Goal: Task Accomplishment & Management: Manage account settings

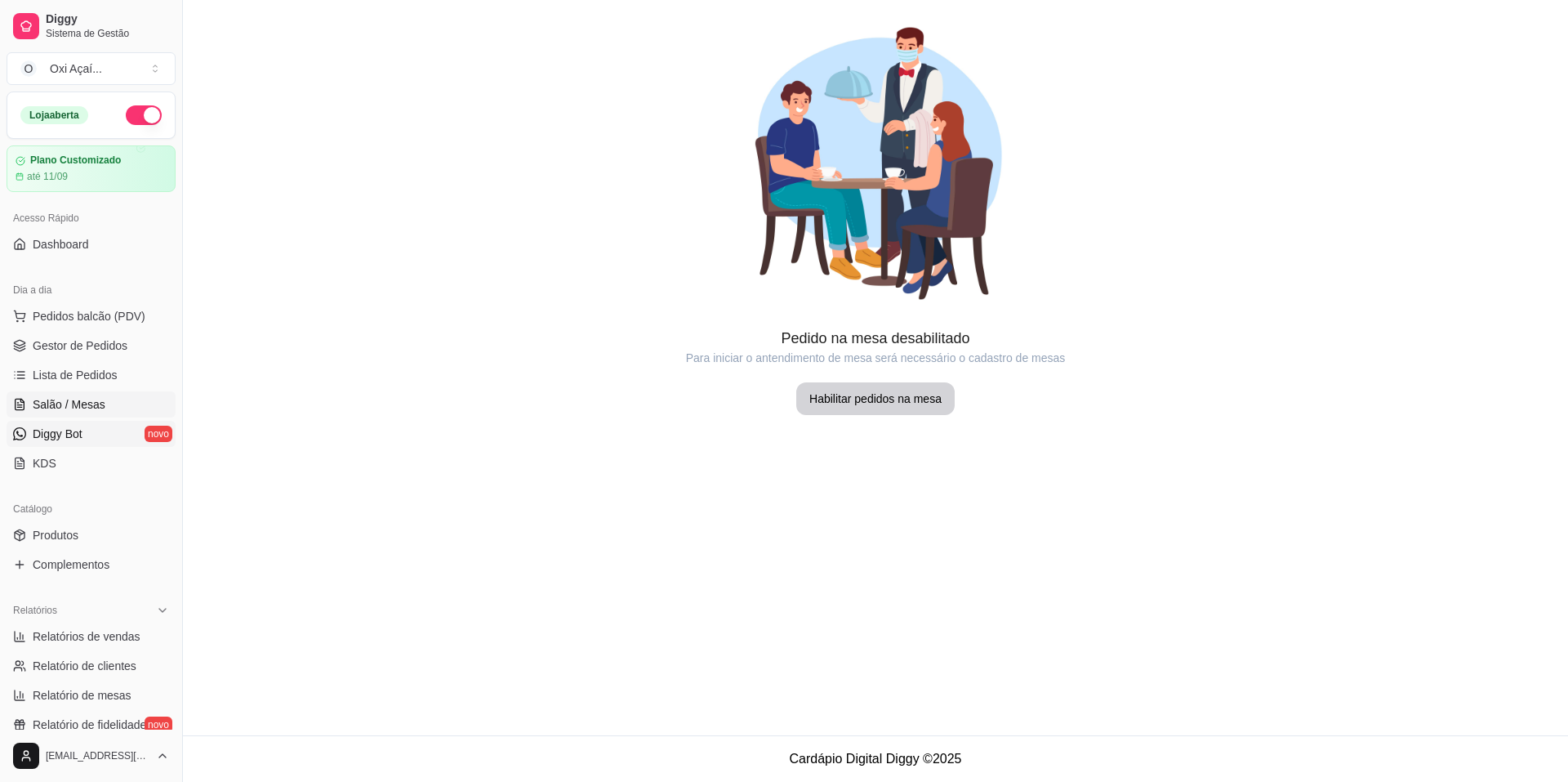
click at [72, 436] on span "Diggy Bot" at bounding box center [57, 433] width 50 height 16
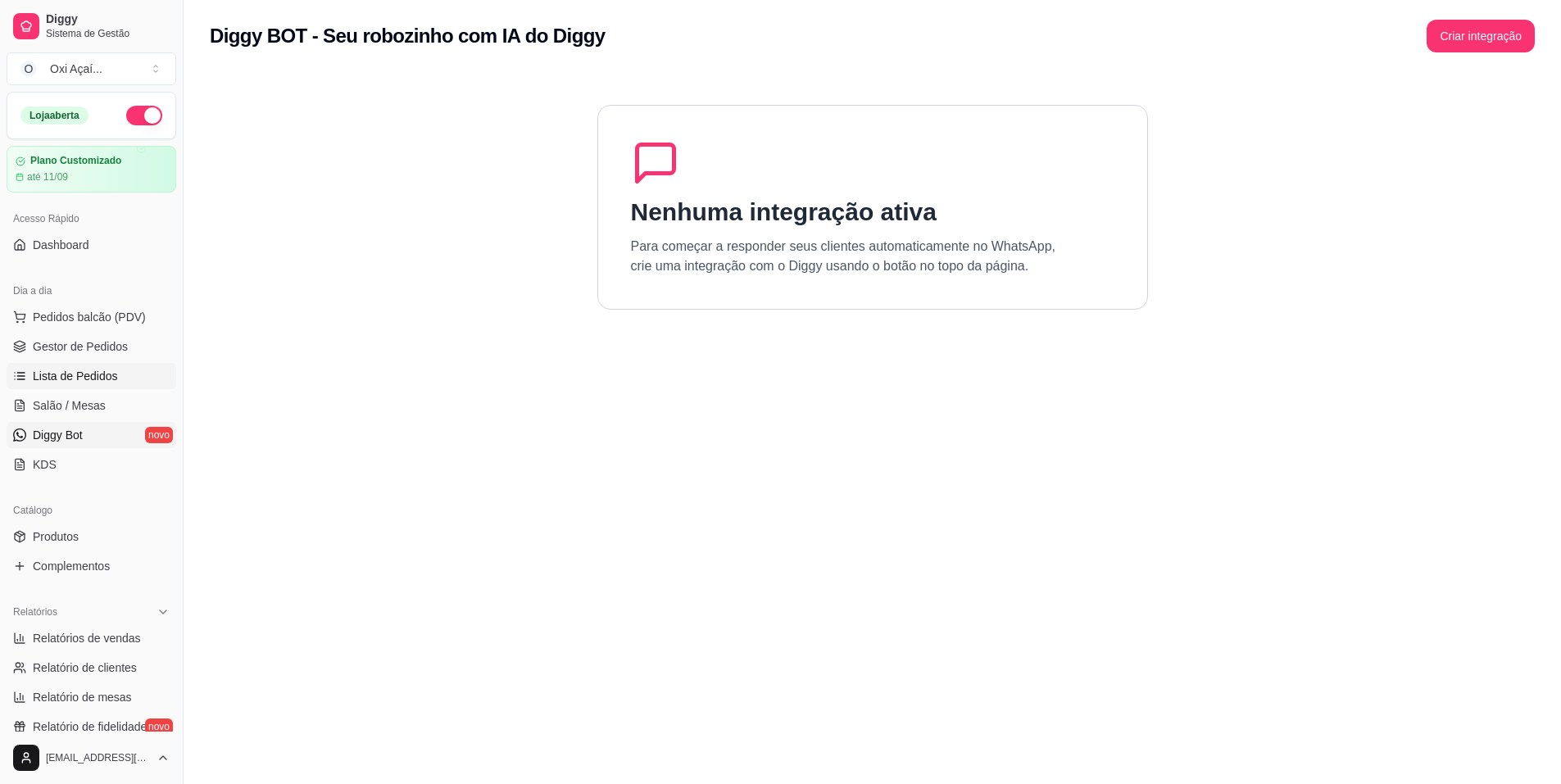
click at [51, 378] on span "Lista de Pedidos" at bounding box center [75, 375] width 86 height 16
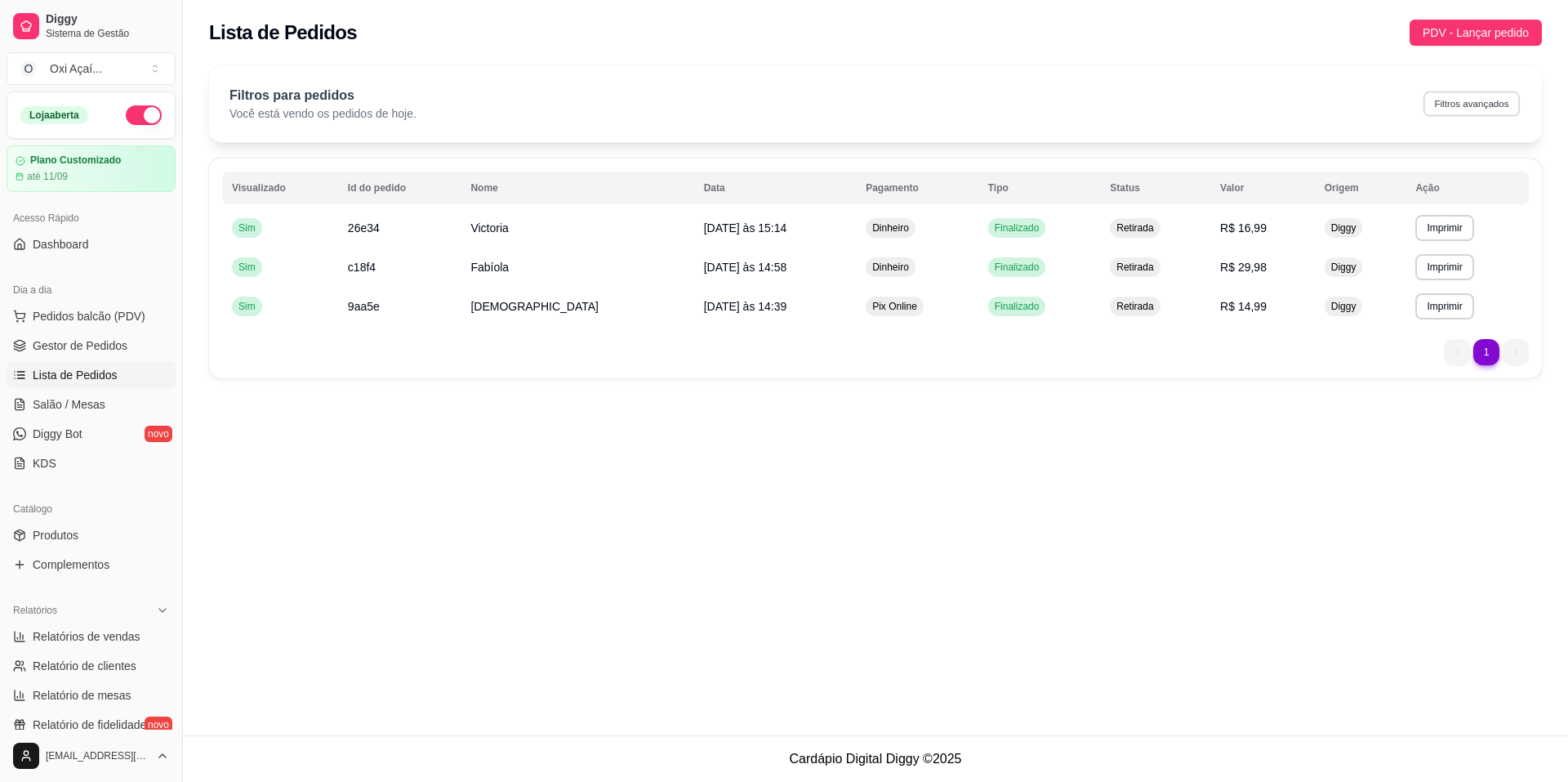
click at [1494, 107] on button "Filtros avançados" at bounding box center [1471, 103] width 97 height 26
select select "0"
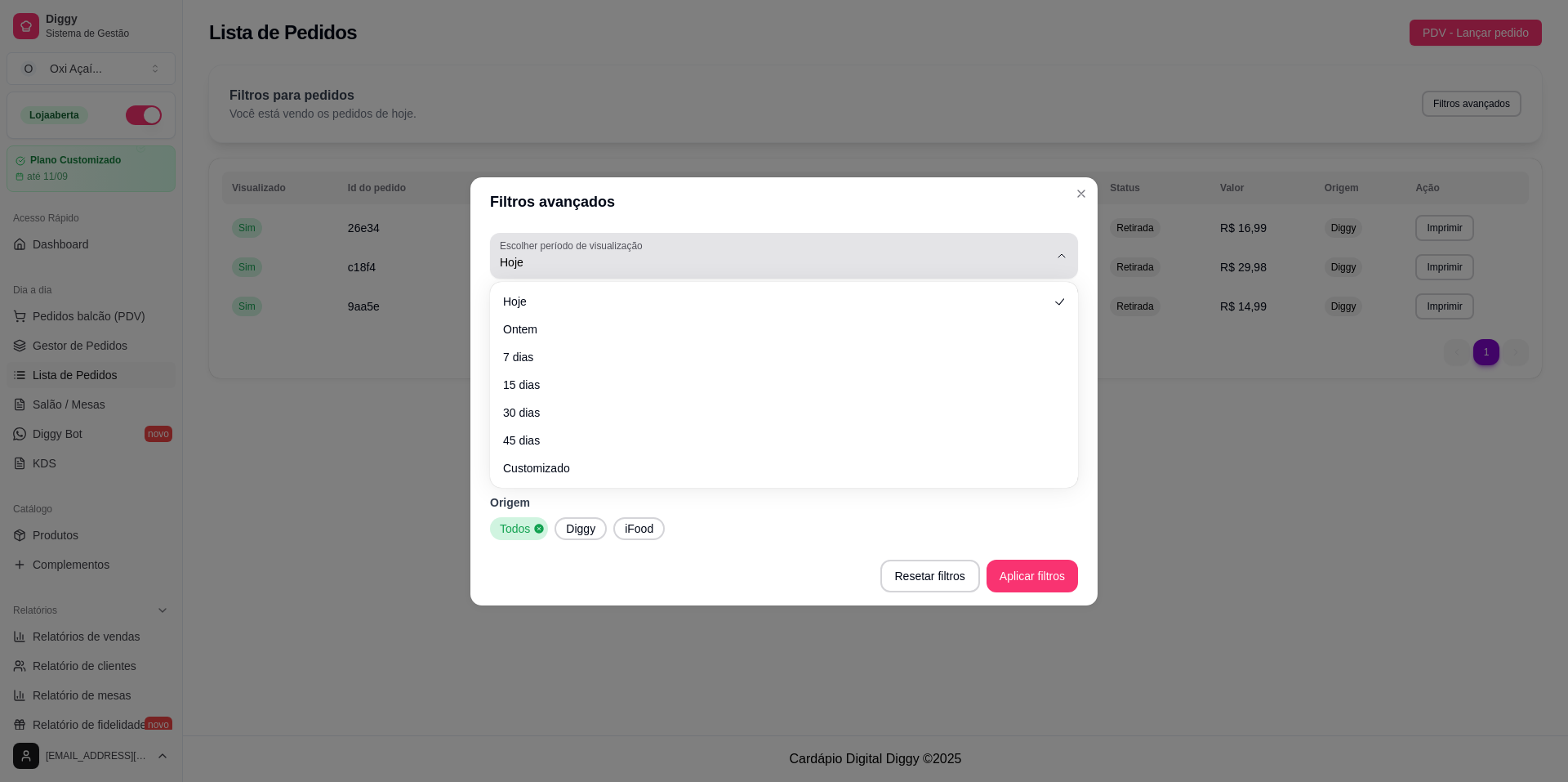
click at [566, 271] on div "Hoje" at bounding box center [773, 256] width 549 height 32
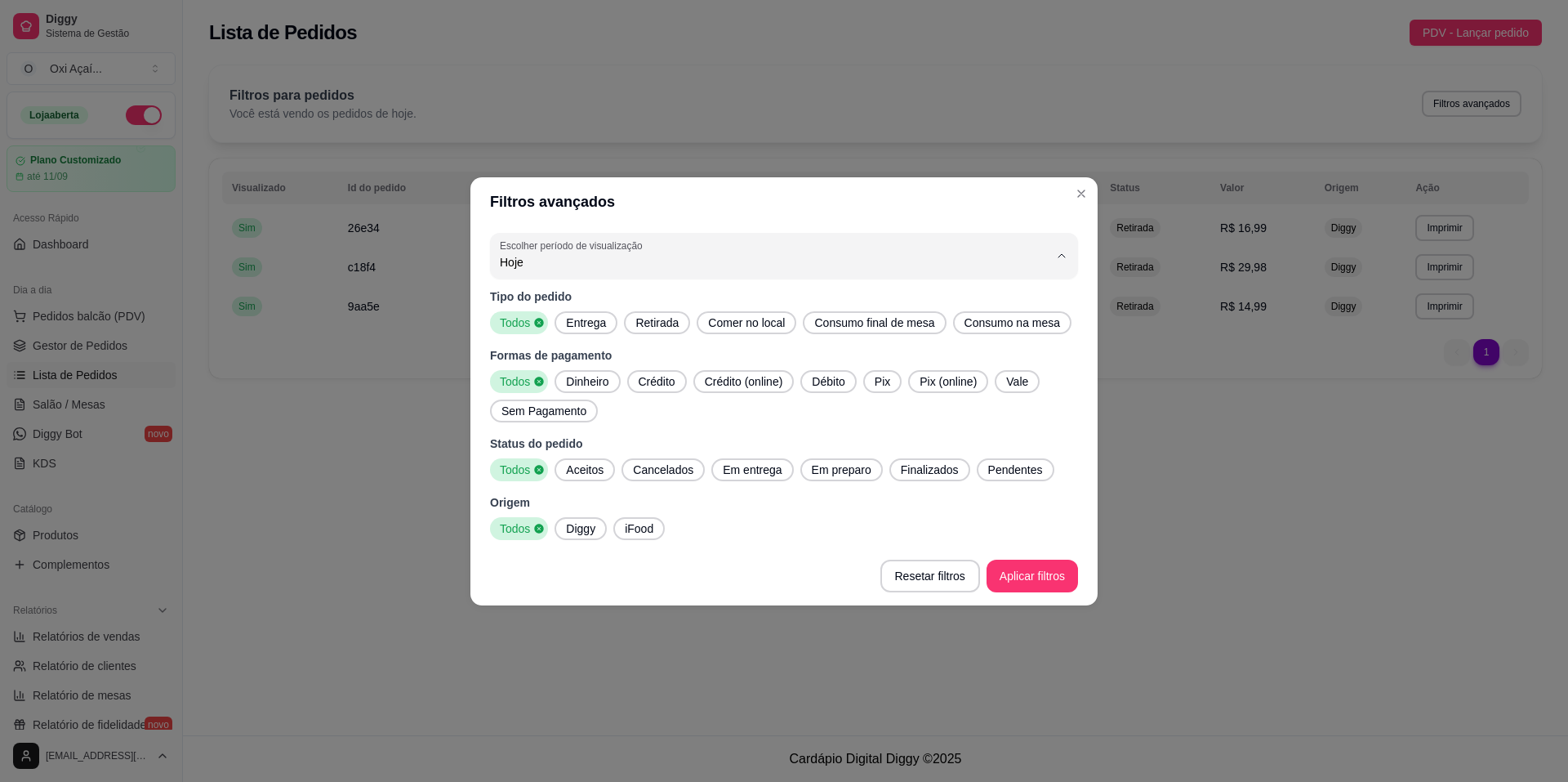
click at [551, 362] on span "7 dias" at bounding box center [776, 354] width 523 height 15
type input "7"
select select "7"
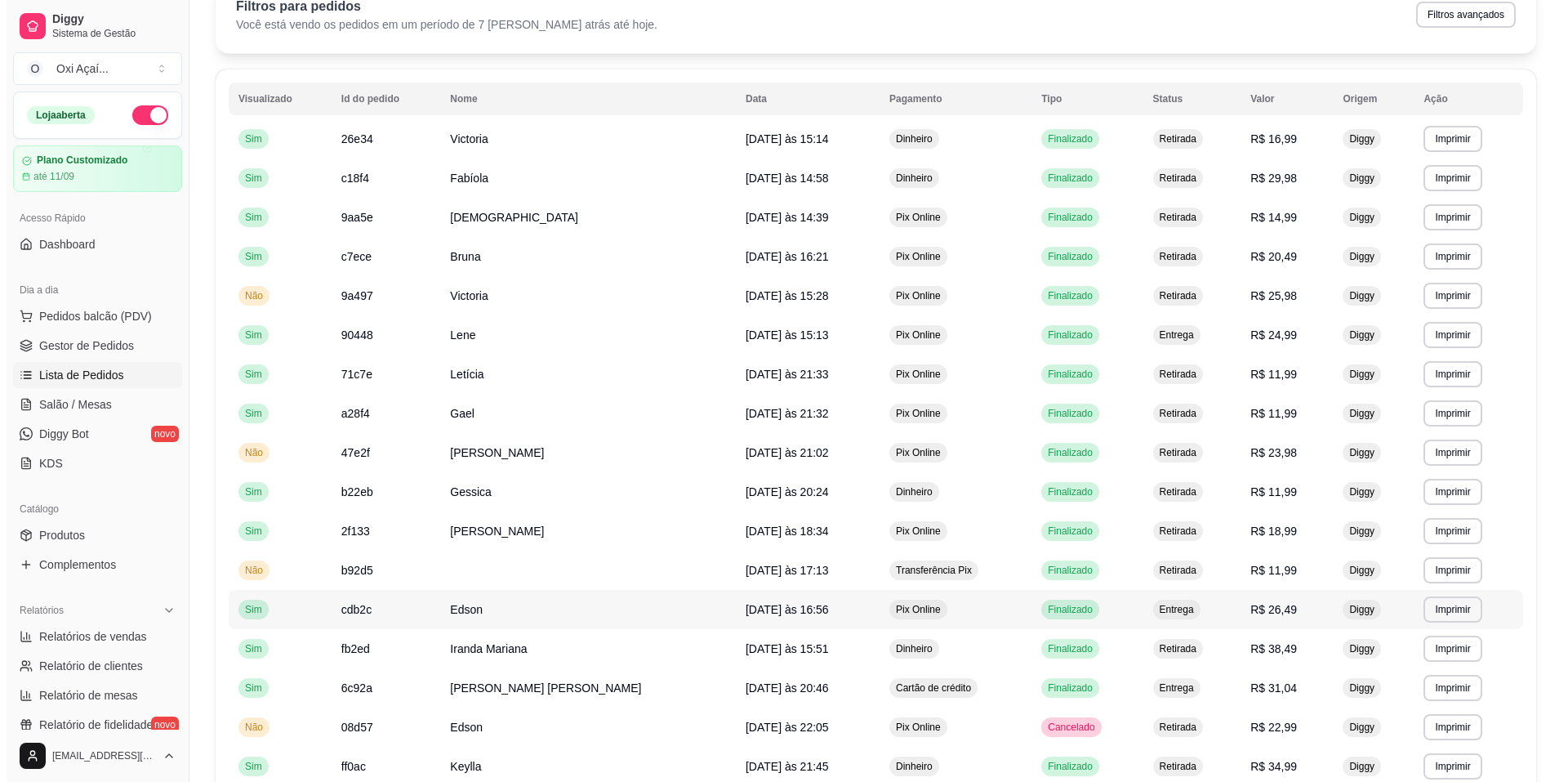
scroll to position [327, 0]
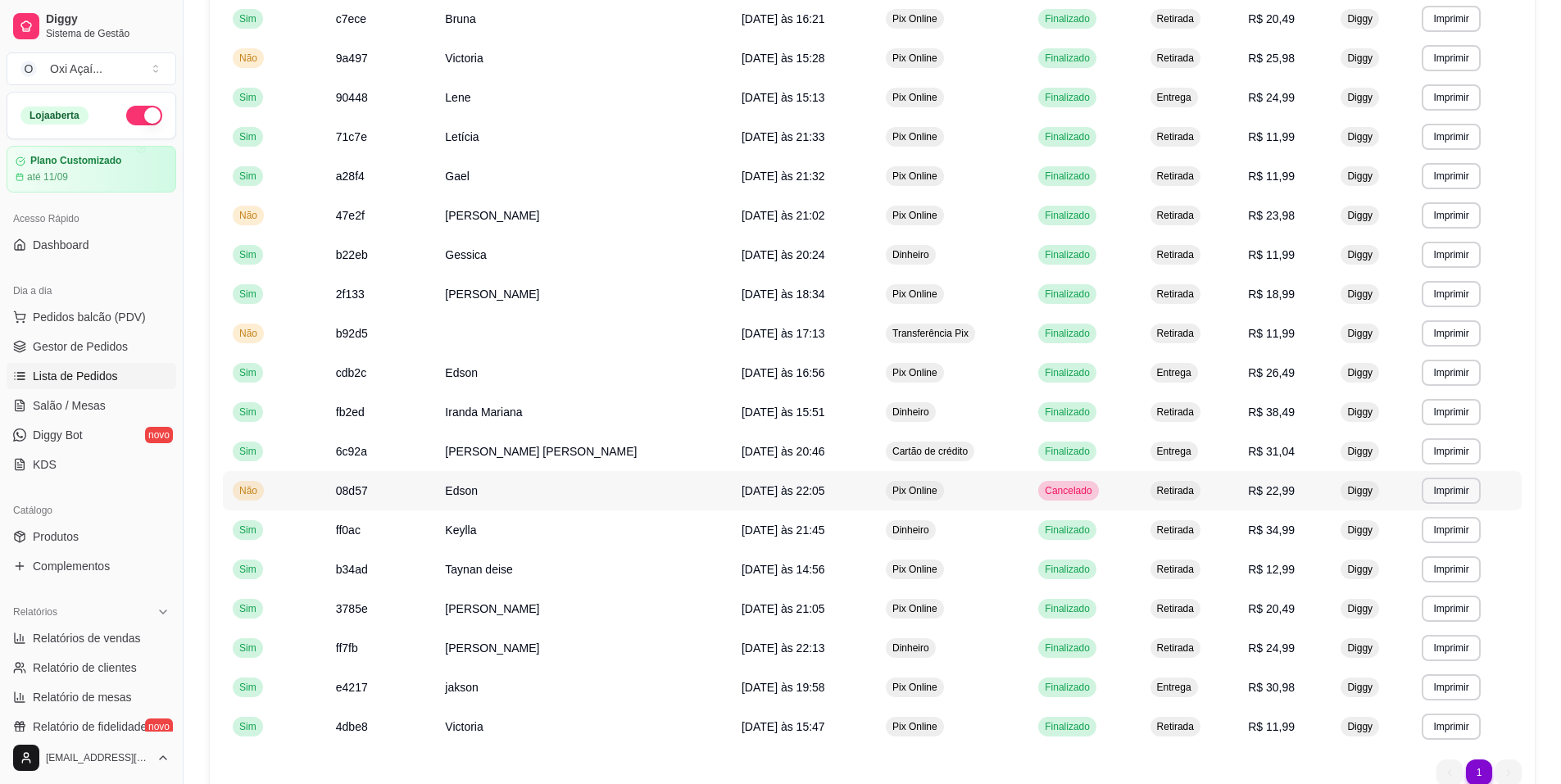
click at [742, 488] on span "[DATE] às 22:05" at bounding box center [783, 490] width 84 height 13
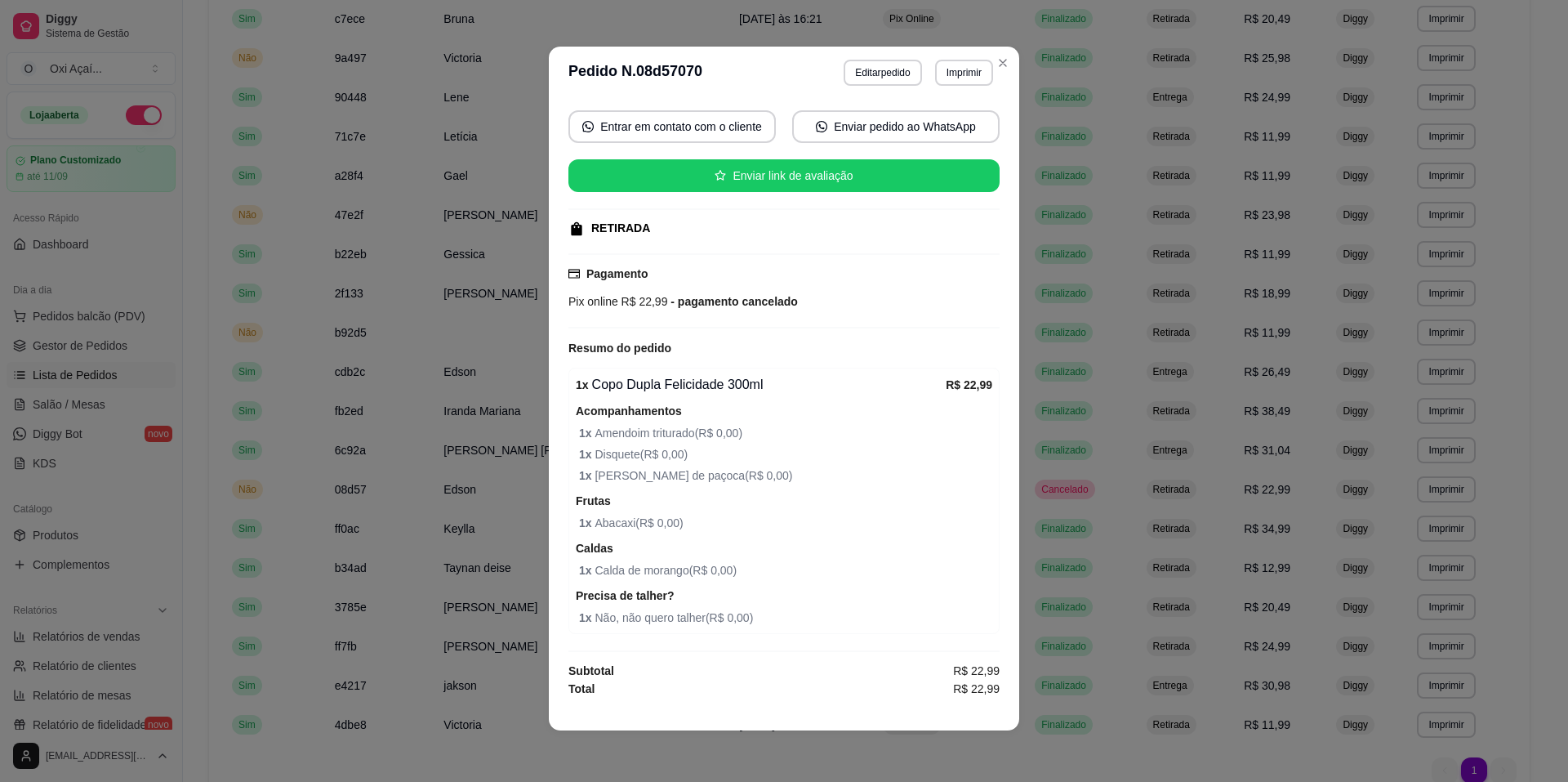
scroll to position [3, 0]
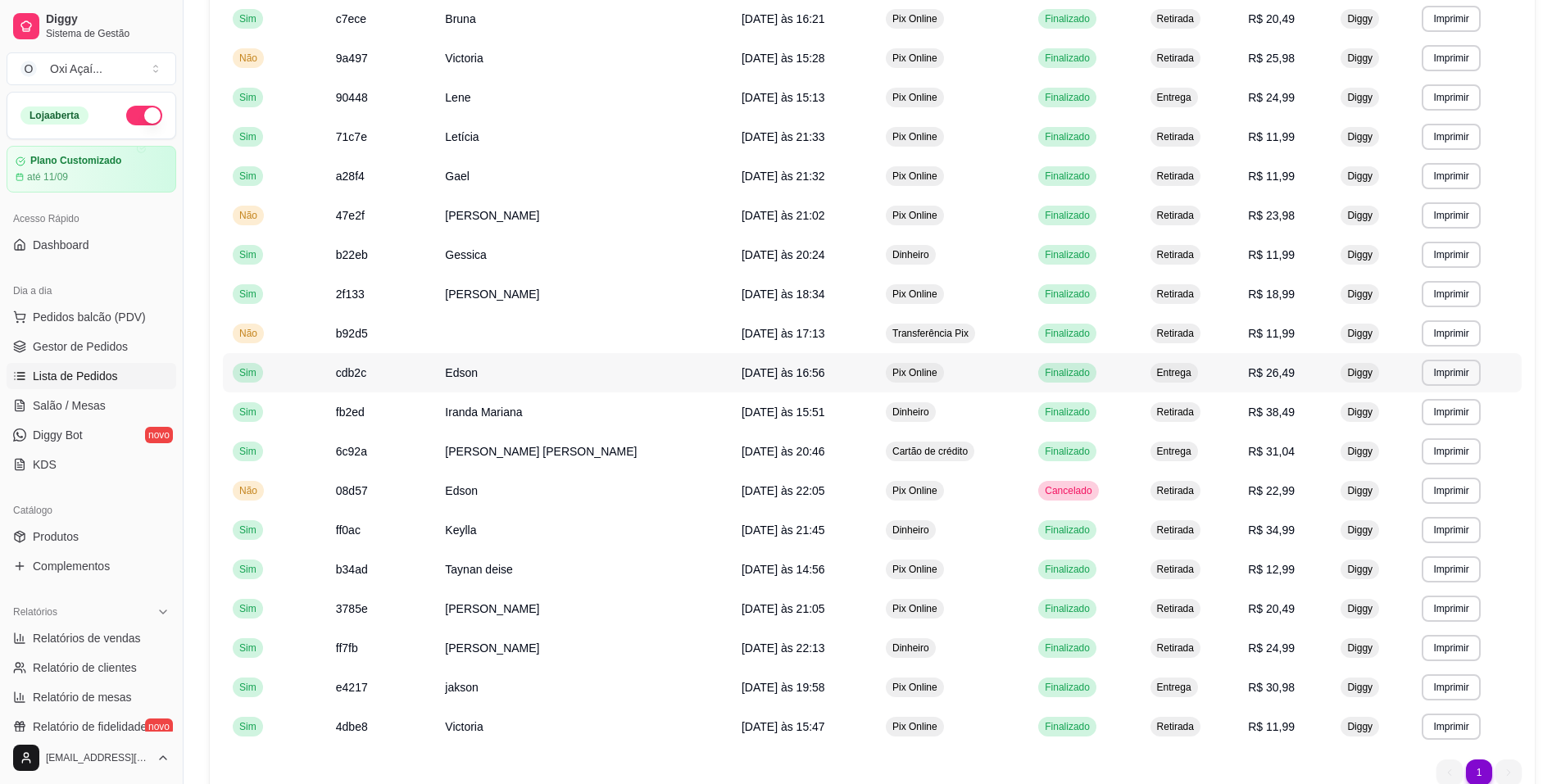
click at [820, 367] on td "[DATE] às 16:56" at bounding box center [804, 372] width 145 height 39
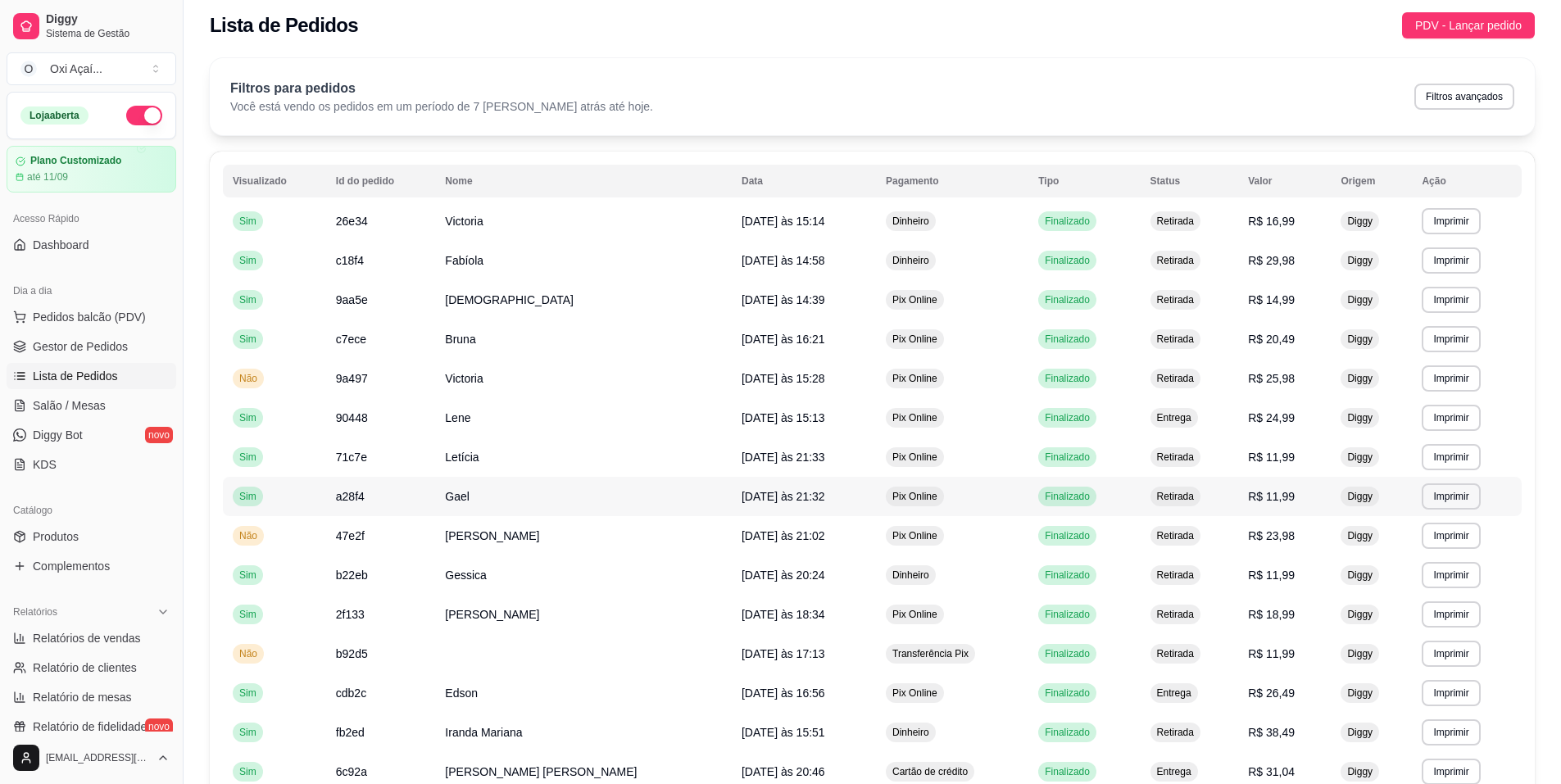
scroll to position [0, 0]
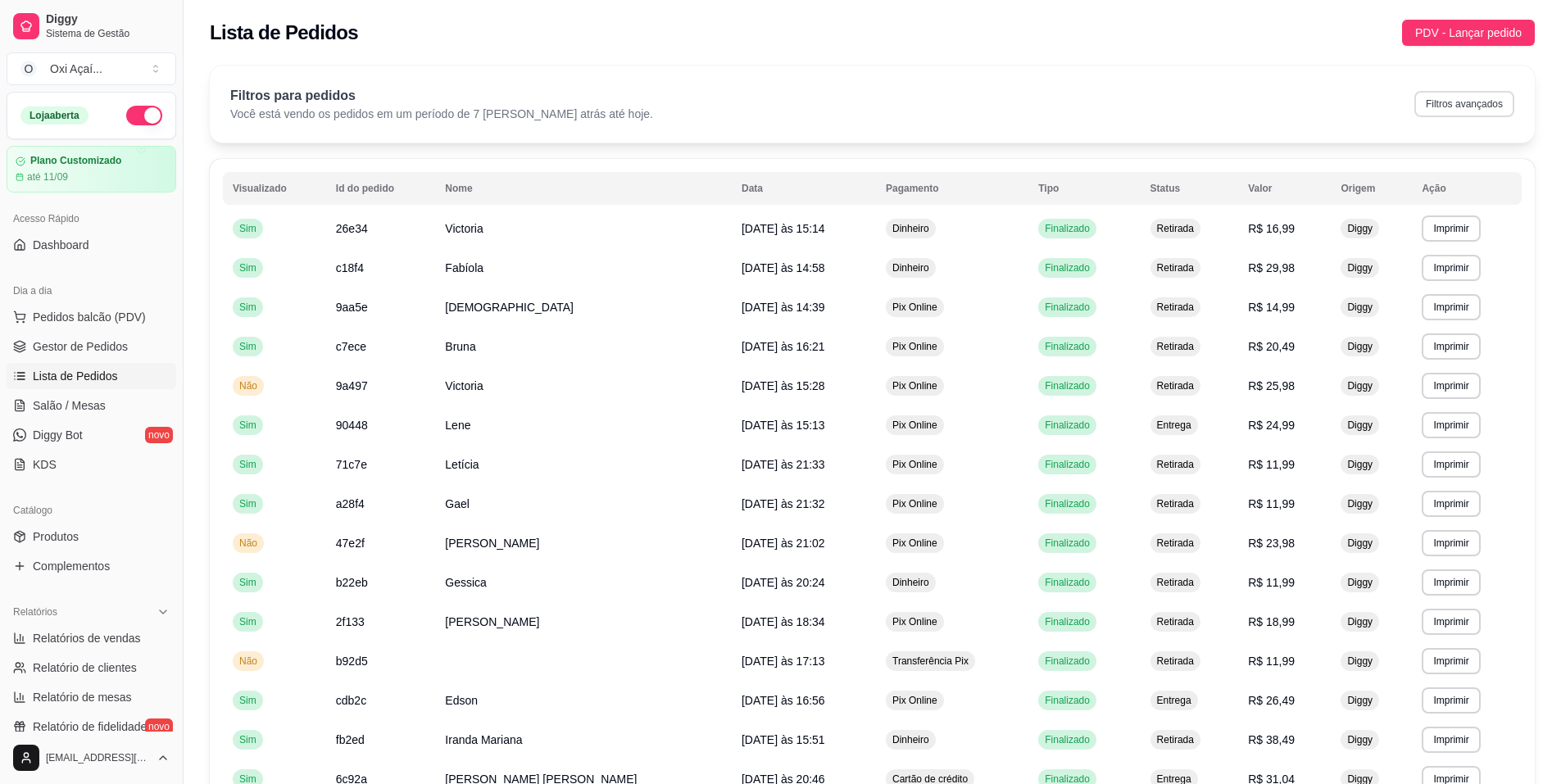
click at [1464, 94] on button "Filtros avançados" at bounding box center [1464, 105] width 100 height 27
select select "7"
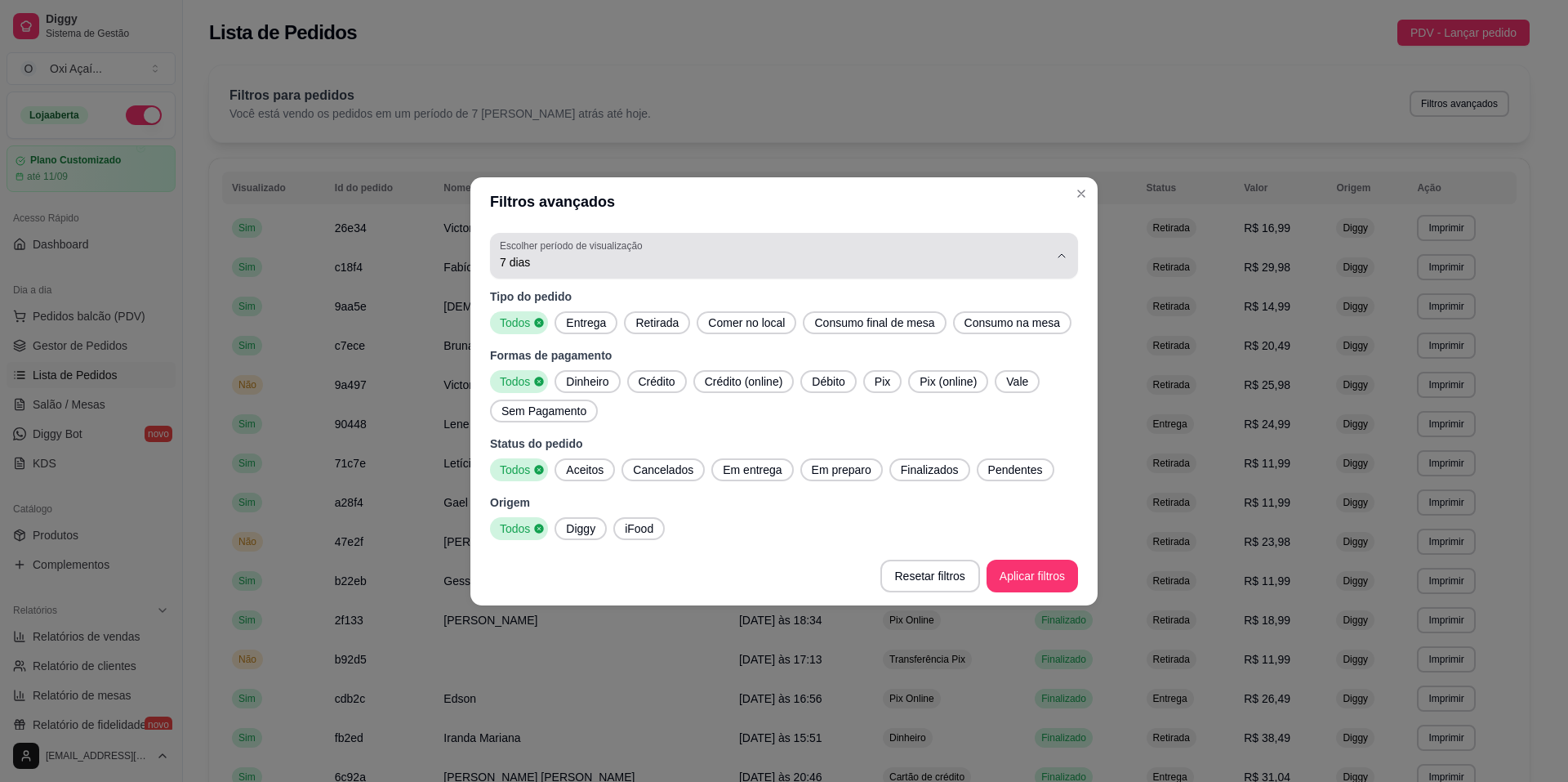
click at [565, 265] on span "7 dias" at bounding box center [773, 262] width 549 height 16
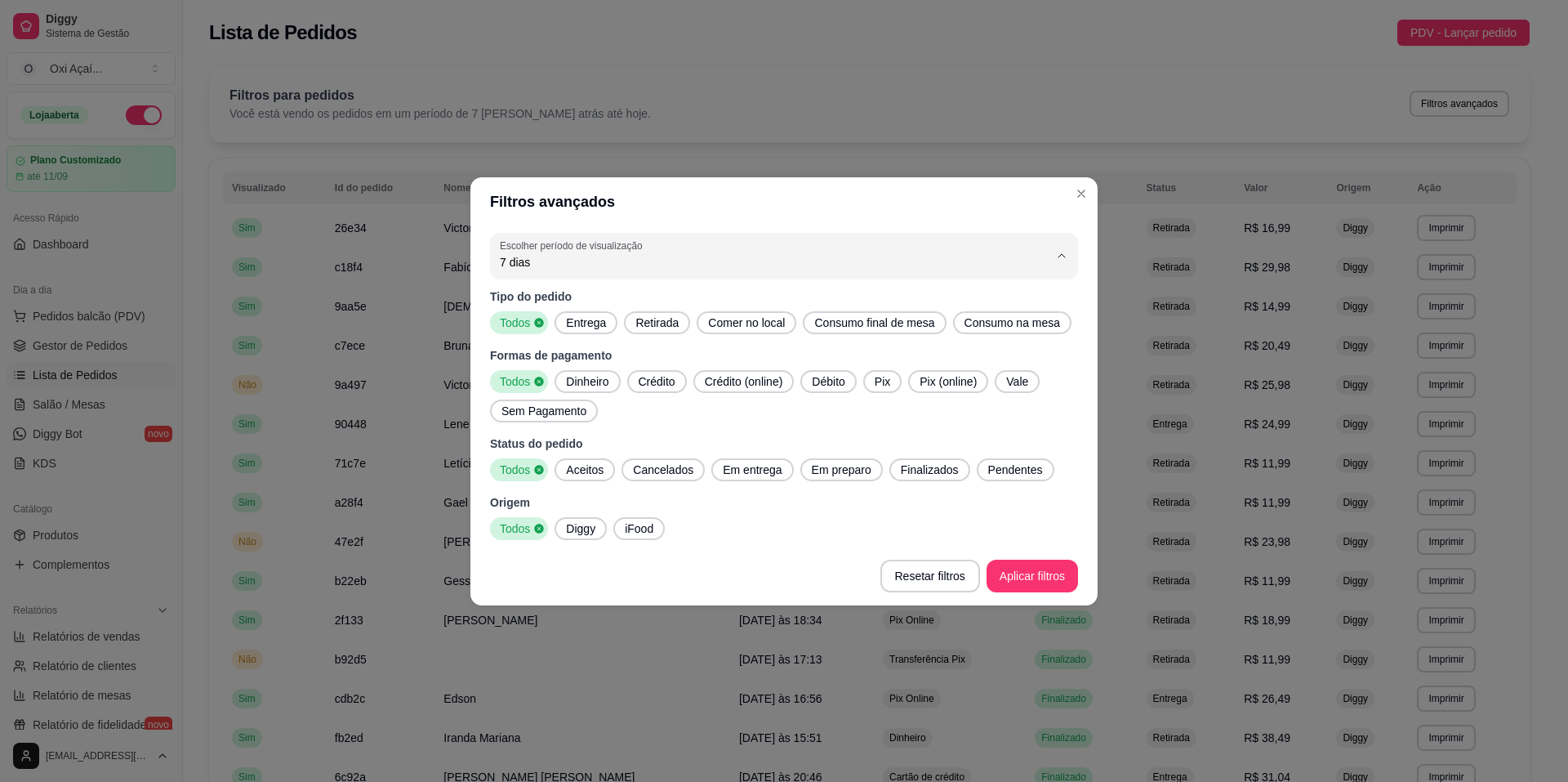
click at [557, 382] on span "15 dias" at bounding box center [776, 380] width 523 height 15
type input "15"
select select "15"
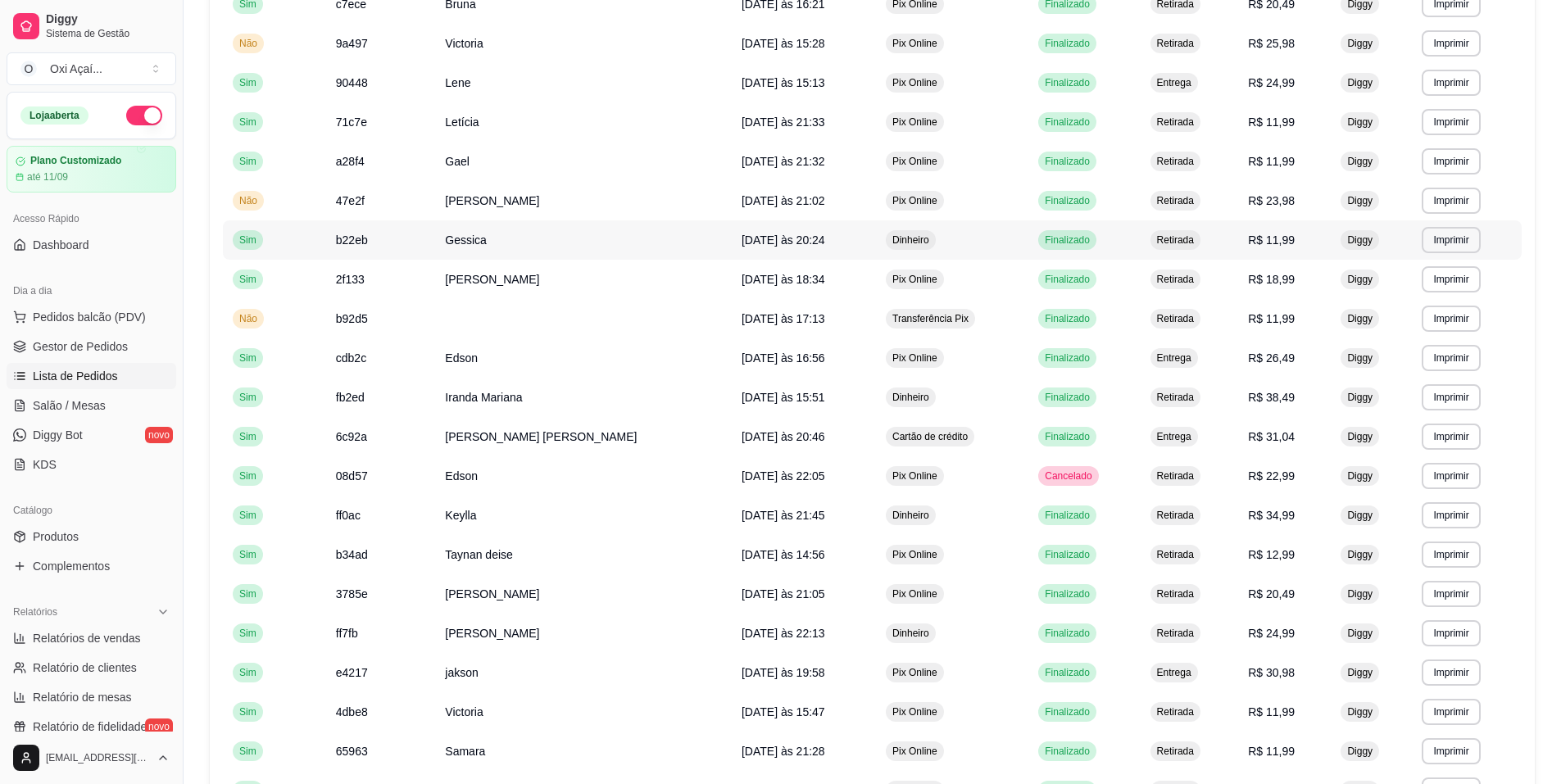
scroll to position [410, 0]
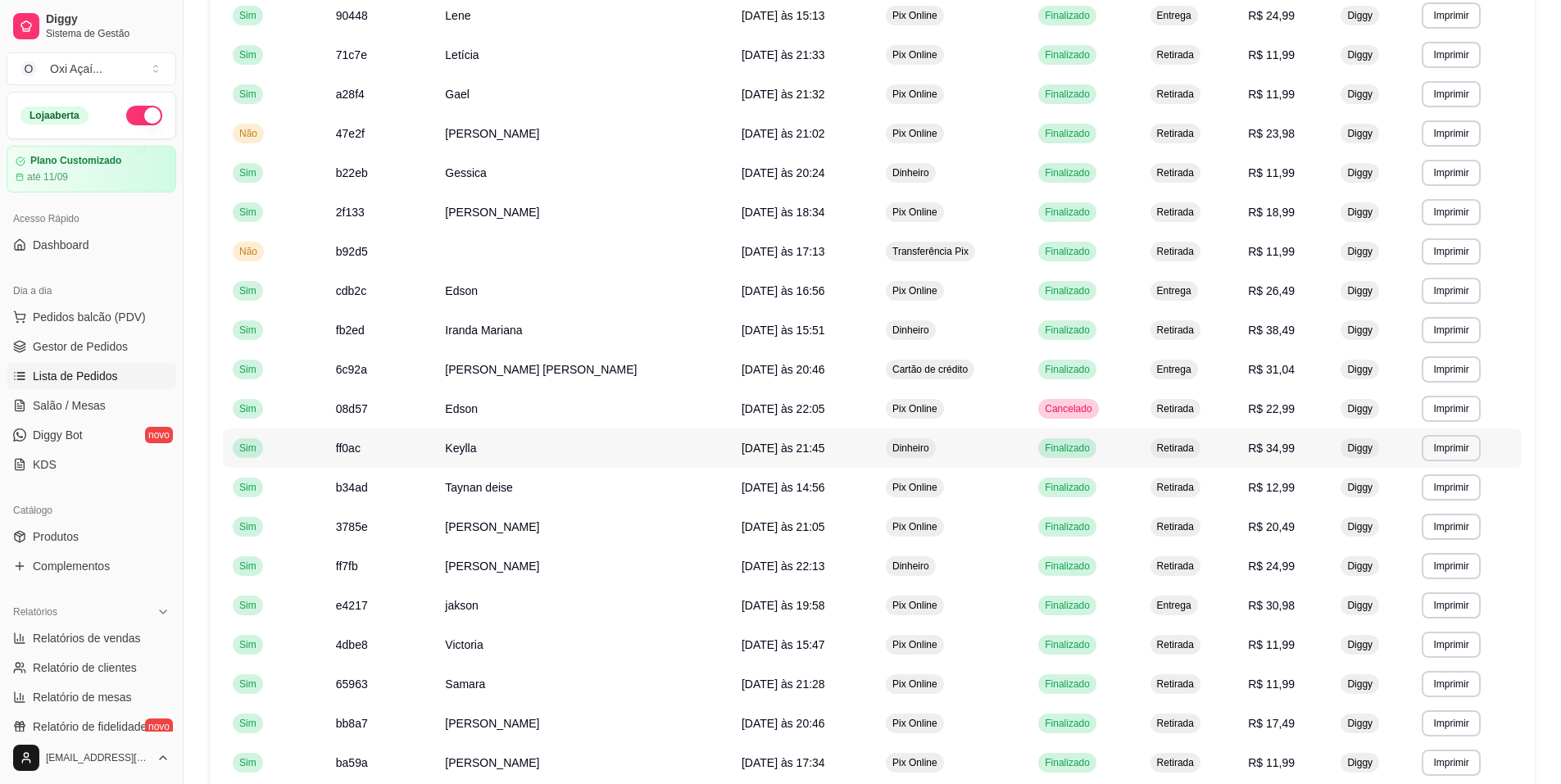
click at [667, 451] on td "Keylla" at bounding box center [584, 448] width 297 height 39
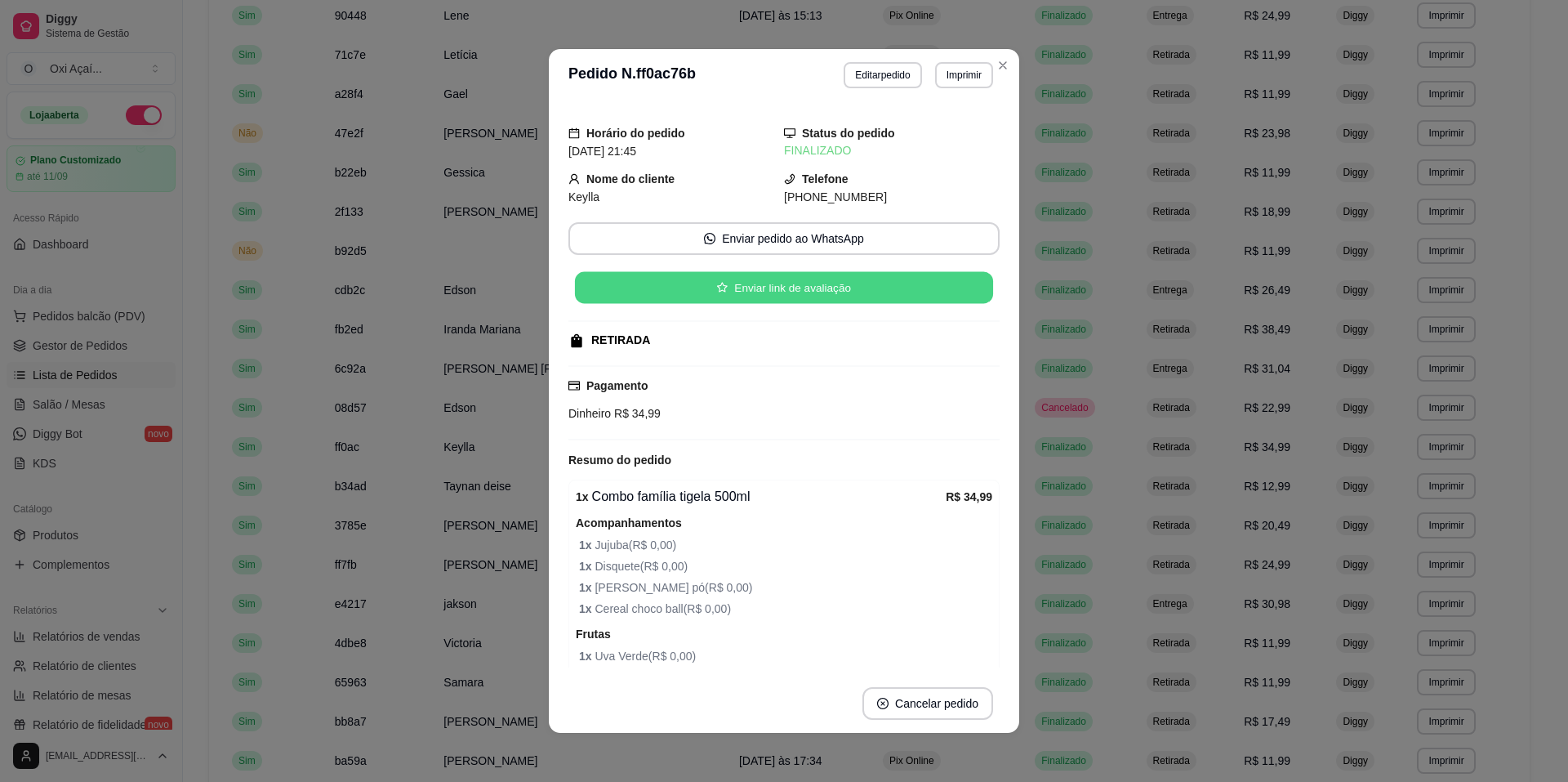
click at [676, 292] on button "Enviar link de avaliação" at bounding box center [784, 288] width 418 height 32
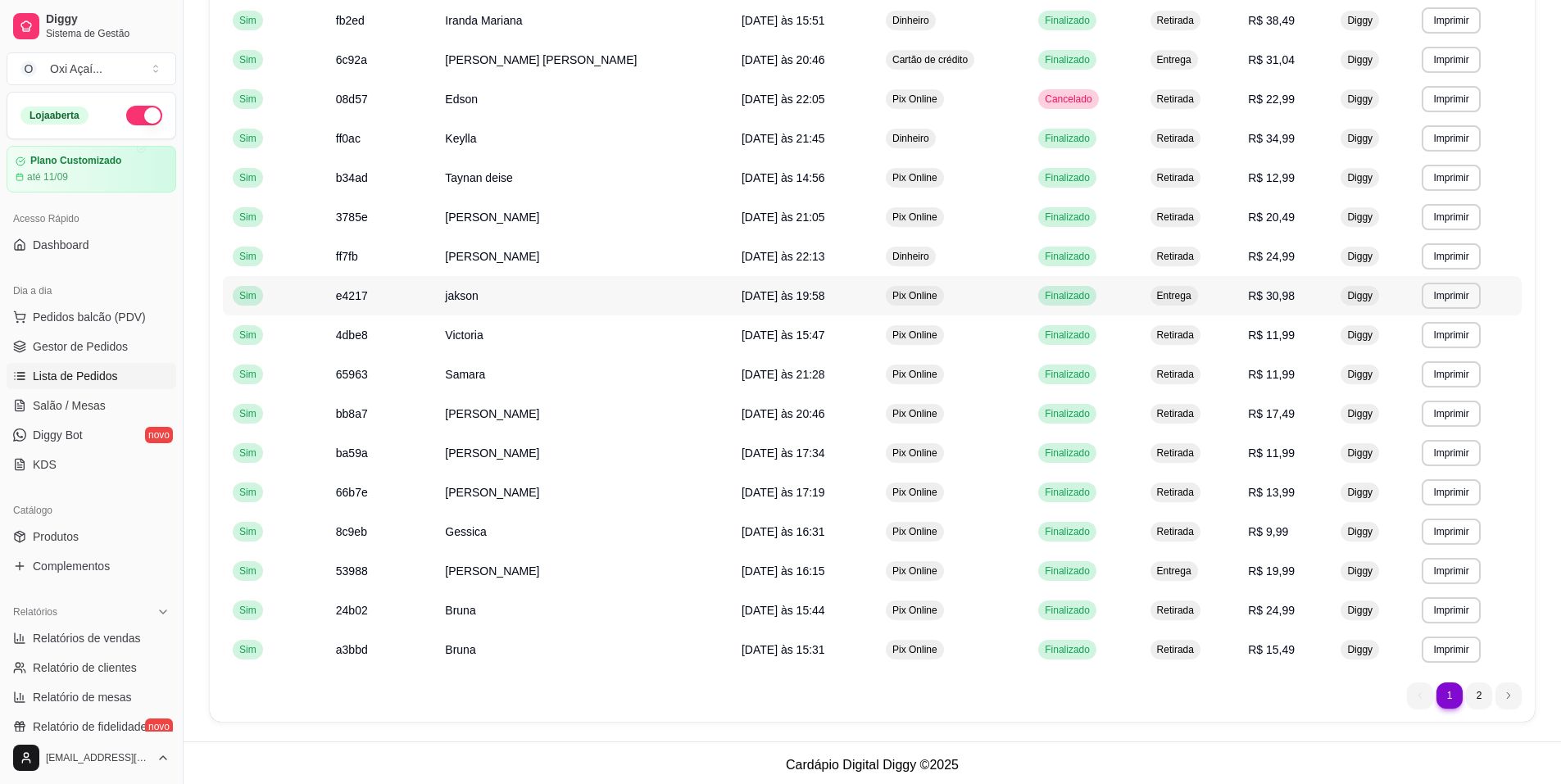
scroll to position [723, 0]
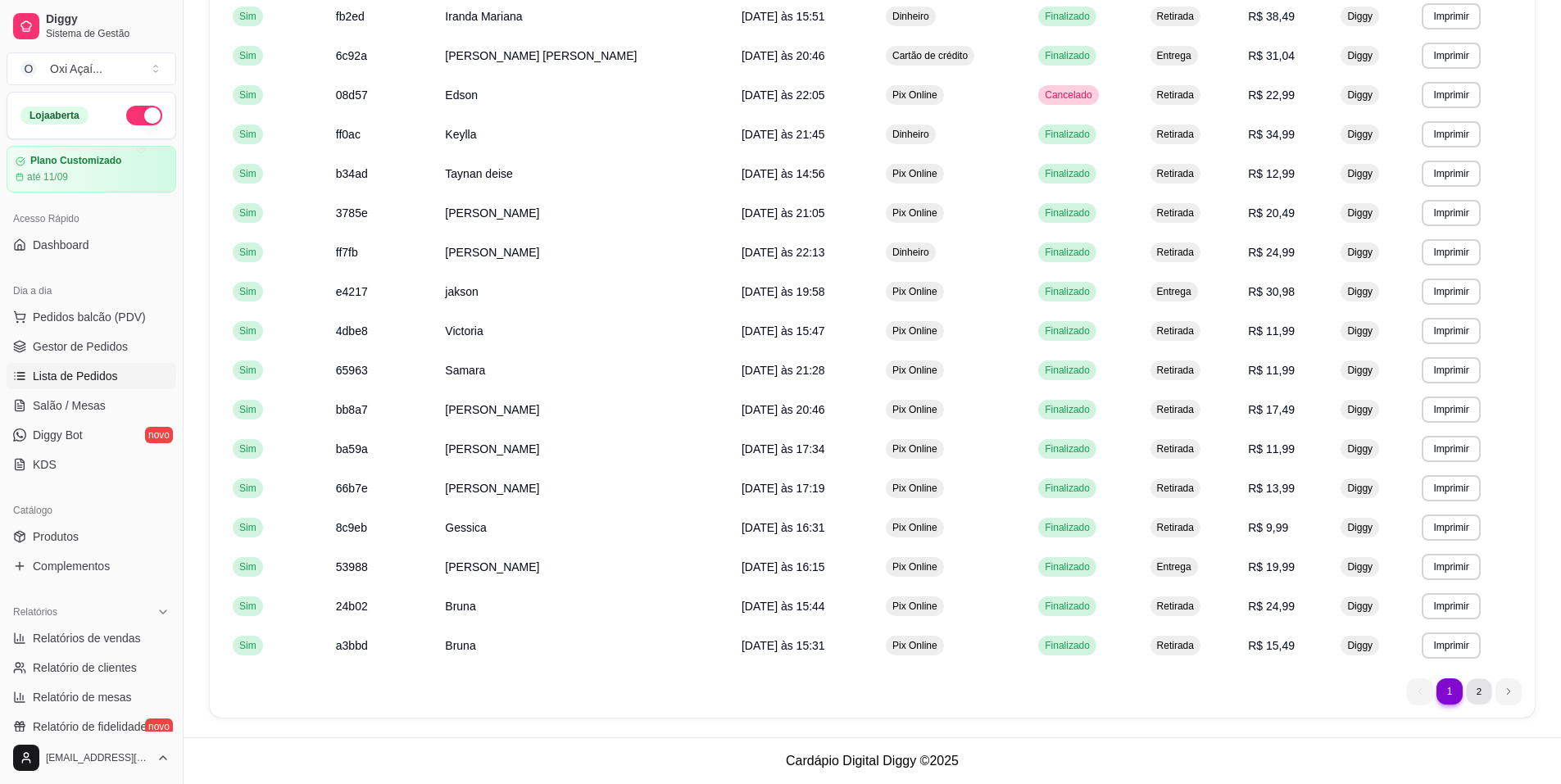
click at [1487, 698] on li "2" at bounding box center [1478, 691] width 26 height 26
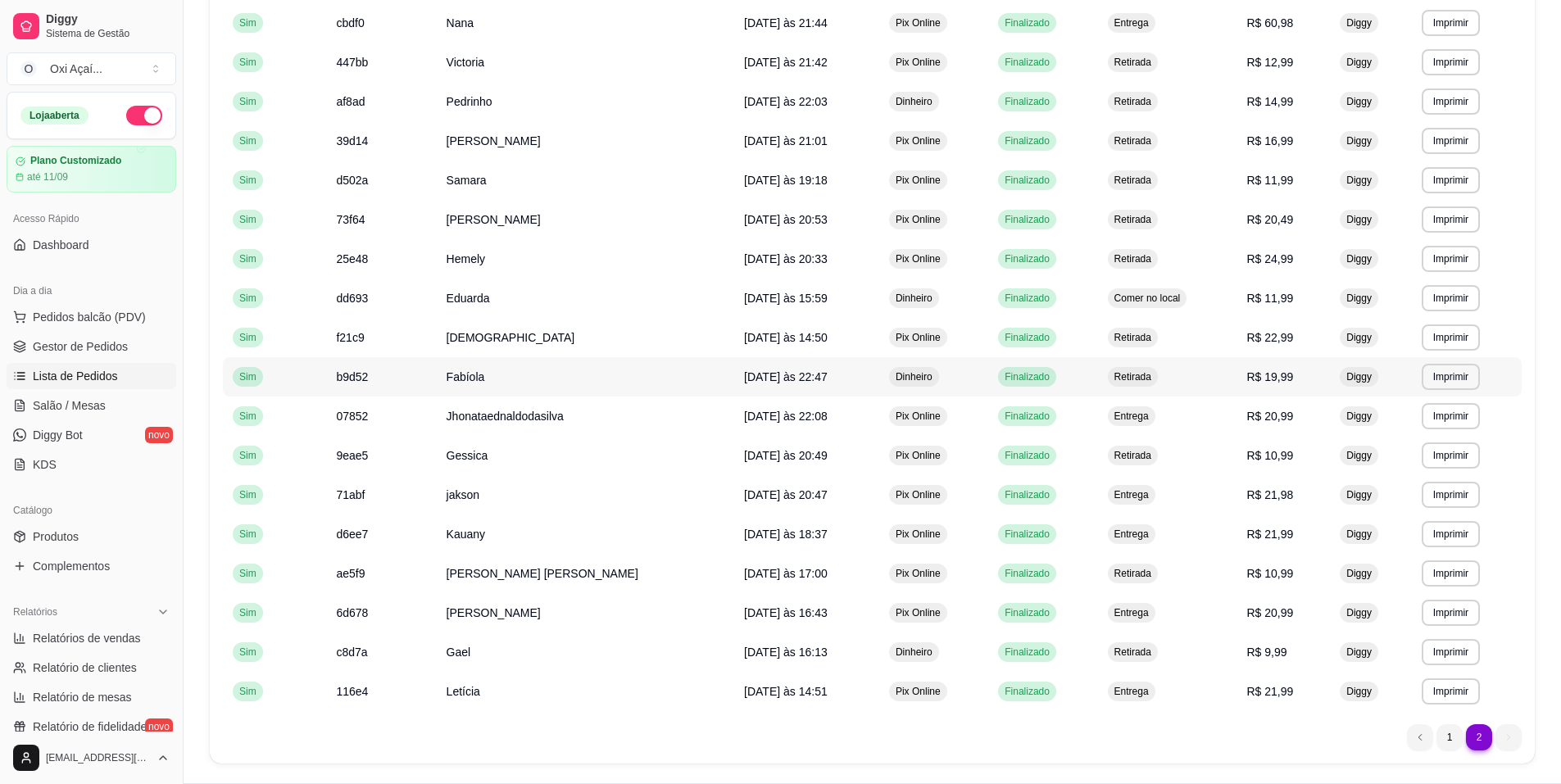
scroll to position [363, 0]
